Goal: Task Accomplishment & Management: Use online tool/utility

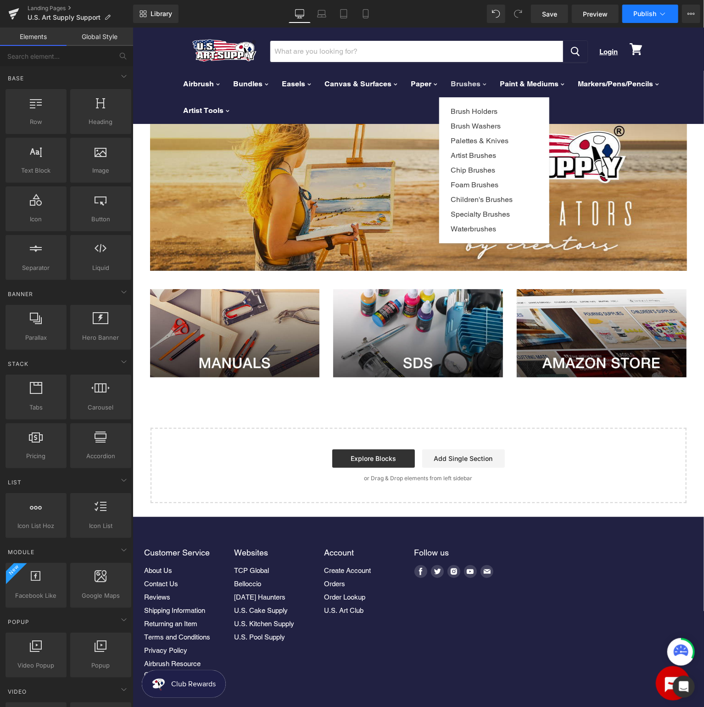
click at [655, 16] on span "Publish" at bounding box center [644, 13] width 23 height 7
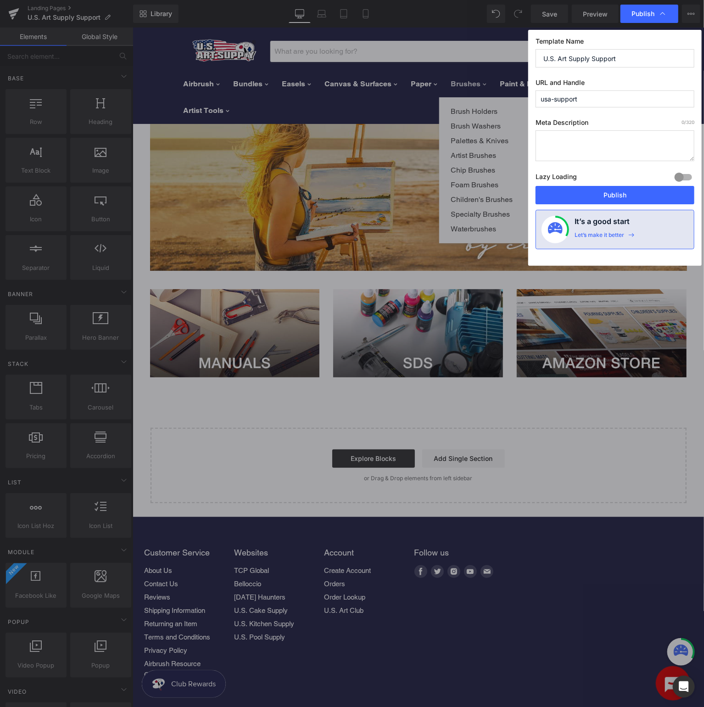
click at [597, 98] on input "usa-support" at bounding box center [615, 98] width 159 height 17
type input "usa-knowledge"
click at [636, 56] on input "U.S. Art Supply Support" at bounding box center [615, 58] width 159 height 18
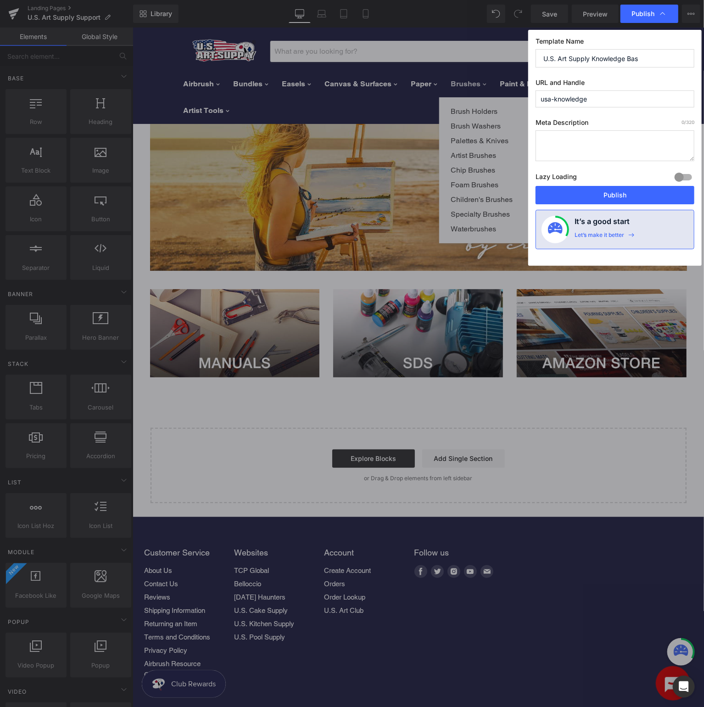
type input "U.S. Art Supply Knowledge Base"
click at [617, 189] on button "Publish" at bounding box center [615, 195] width 159 height 18
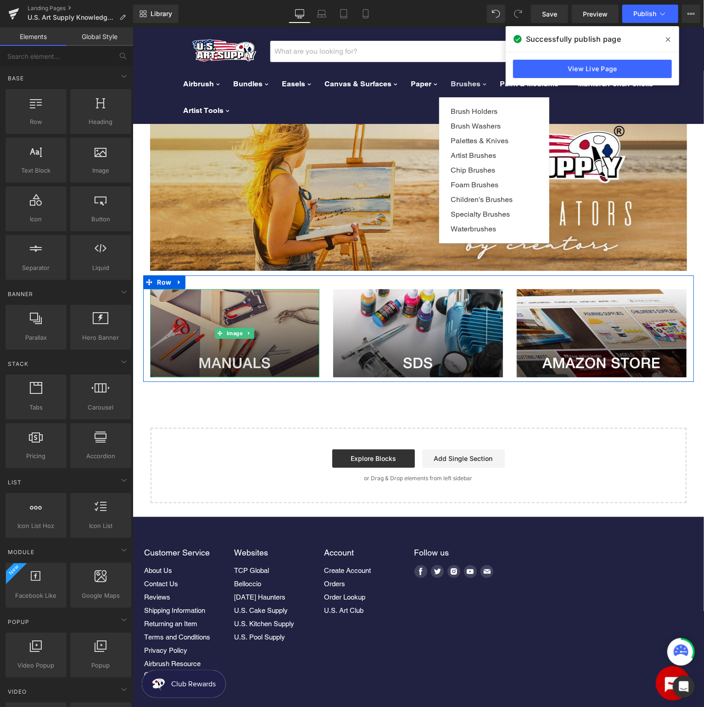
click at [190, 313] on img at bounding box center [235, 333] width 170 height 88
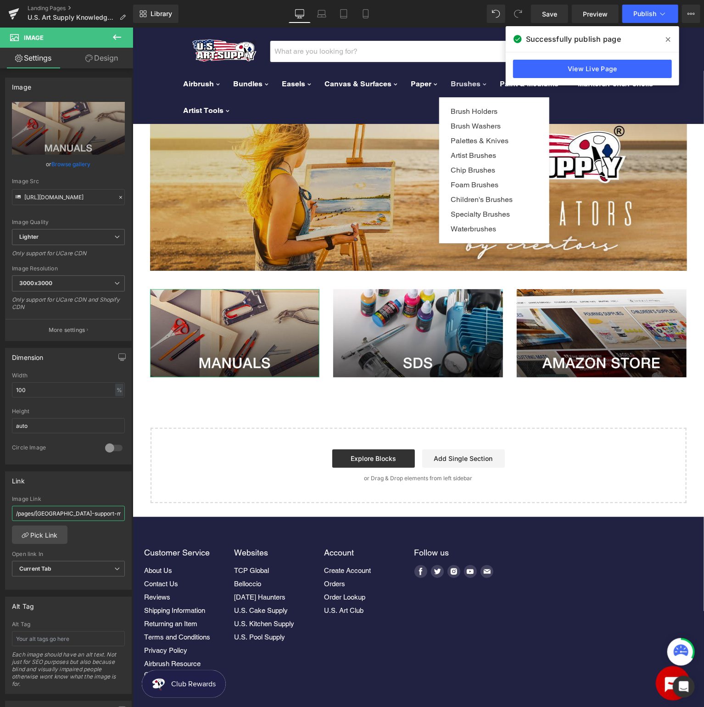
click at [54, 511] on input "/pages/[GEOGRAPHIC_DATA]-support-manuals" at bounding box center [68, 513] width 113 height 15
type input "/pages/usa-knowledge-manuals"
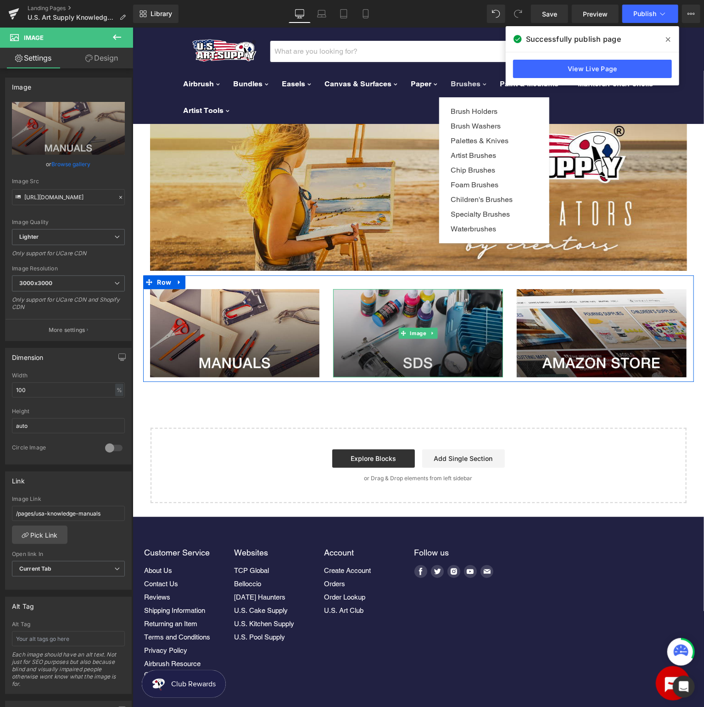
click at [409, 343] on img at bounding box center [418, 333] width 170 height 88
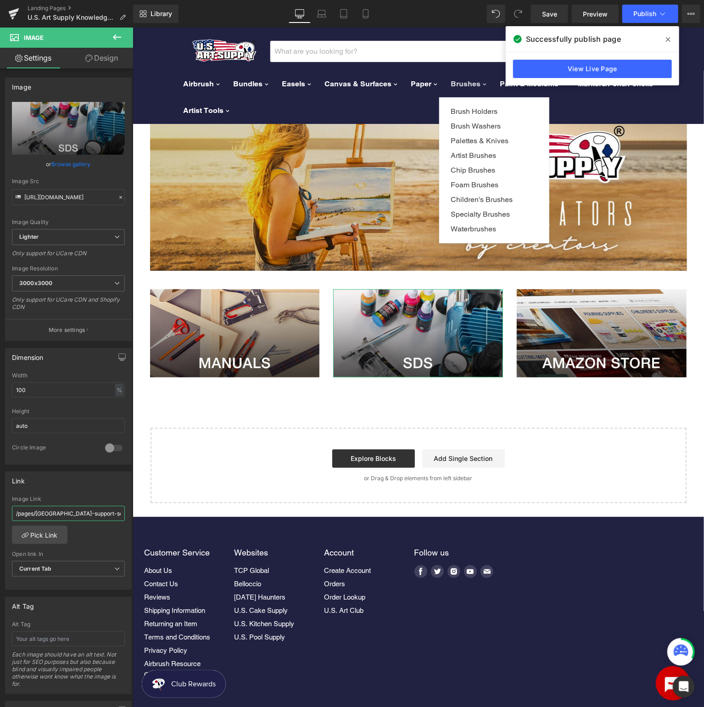
click at [56, 510] on input "/pages/[GEOGRAPHIC_DATA]-support-sds" at bounding box center [68, 513] width 113 height 15
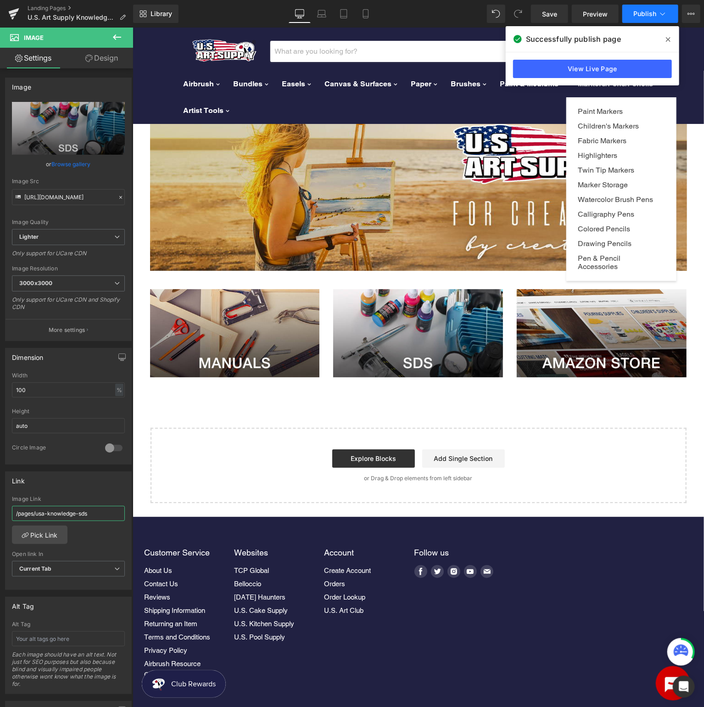
type input "/pages/usa-knowledge-sds"
click at [664, 11] on icon at bounding box center [662, 13] width 9 height 9
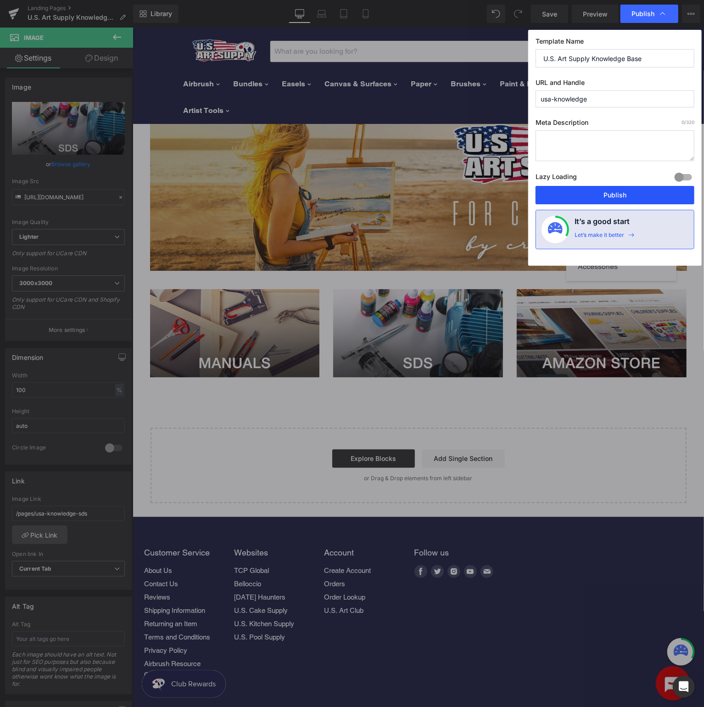
click at [627, 190] on button "Publish" at bounding box center [615, 195] width 159 height 18
